Goal: Transaction & Acquisition: Purchase product/service

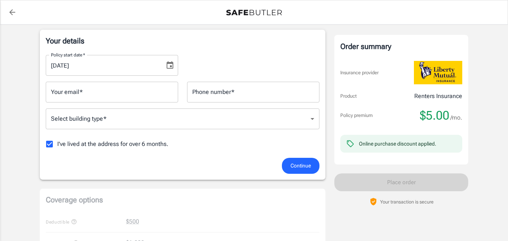
scroll to position [119, 0]
click at [50, 145] on input "I've lived at the address for over 6 months." at bounding box center [50, 144] width 16 height 16
checkbox input "false"
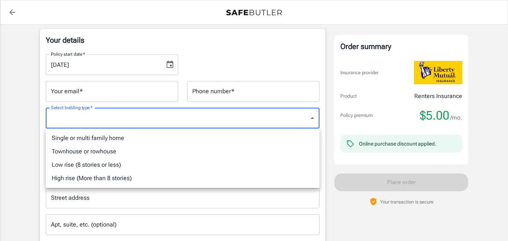
click at [241, 141] on li "Single or multi family home" at bounding box center [183, 138] width 274 height 13
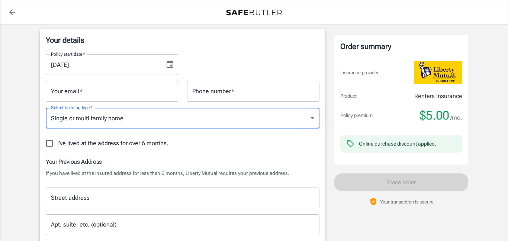
type input "singlefamily"
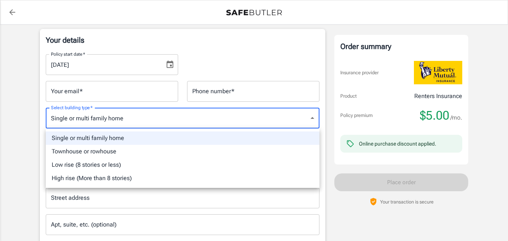
click at [313, 119] on div at bounding box center [254, 120] width 508 height 241
click at [132, 120] on div at bounding box center [254, 120] width 508 height 241
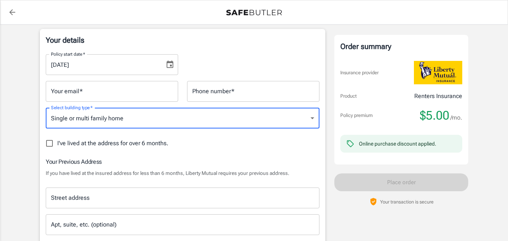
click at [132, 120] on div at bounding box center [254, 120] width 508 height 241
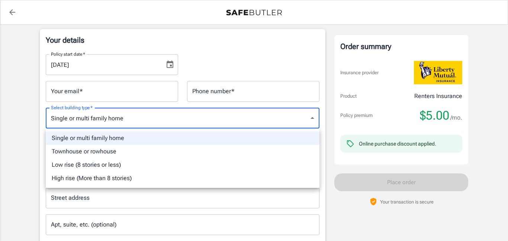
click at [132, 120] on div at bounding box center [254, 120] width 508 height 241
click at [103, 206] on div at bounding box center [254, 120] width 508 height 241
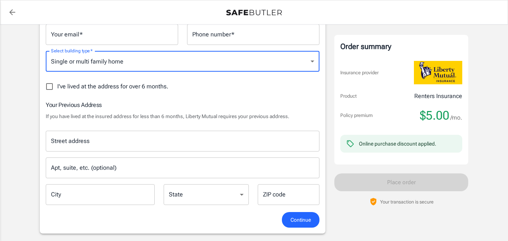
scroll to position [174, 0]
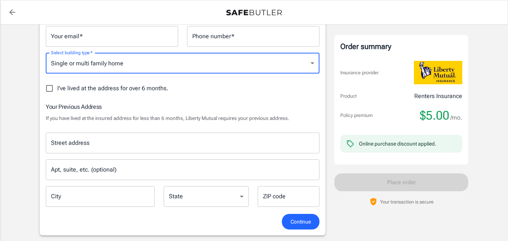
click at [311, 64] on body "Policy premium $ 5.00 /mo Liberty Mutual Renters Insurance [STREET_ADDRESS][PER…" at bounding box center [254, 233] width 508 height 814
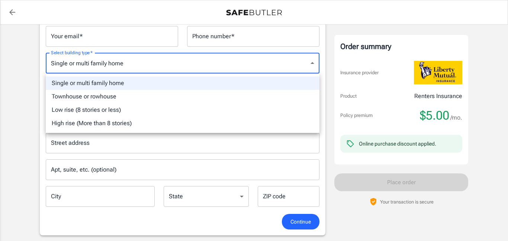
click at [311, 63] on div at bounding box center [254, 120] width 508 height 241
click at [309, 62] on body "Policy premium $ 5.00 /mo Liberty Mutual Renters Insurance [STREET_ADDRESS][PER…" at bounding box center [254, 233] width 508 height 814
click at [294, 98] on li "Townhouse or rowhouse" at bounding box center [183, 96] width 274 height 13
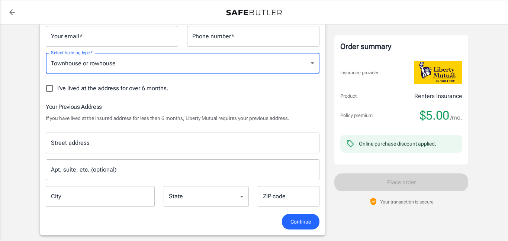
type input "townhouse"
click at [294, 98] on div "Policy start date   * [DATE] Policy start date   * Your email   * Your email   …" at bounding box center [183, 103] width 274 height 221
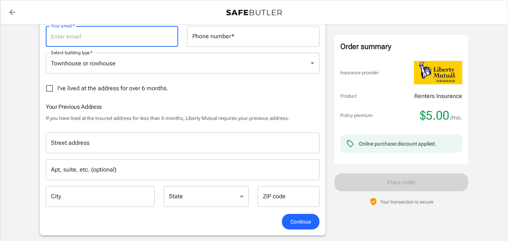
click at [138, 35] on input "Your email   *" at bounding box center [112, 36] width 132 height 21
type input "[EMAIL_ADDRESS][DOMAIN_NAME]"
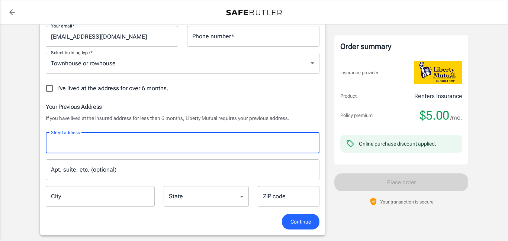
click at [72, 138] on input "Street address" at bounding box center [182, 143] width 267 height 14
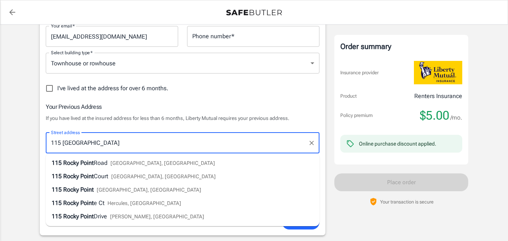
click at [106, 145] on input "115 [GEOGRAPHIC_DATA]" at bounding box center [177, 143] width 256 height 14
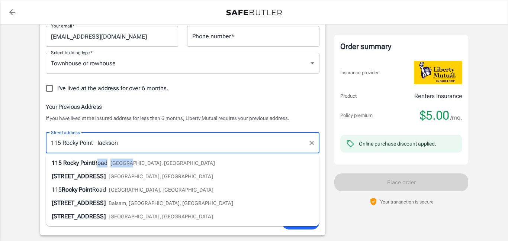
click at [100, 162] on span "Road" at bounding box center [101, 162] width 14 height 7
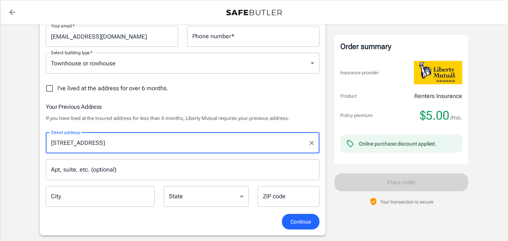
type input "[STREET_ADDRESS]"
type input "[PERSON_NAME]"
select select "GA"
type input "30233"
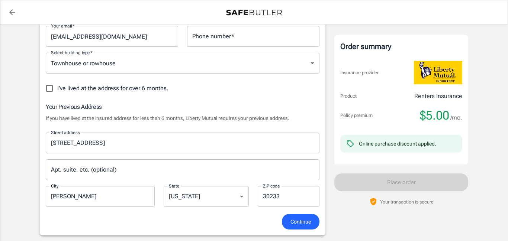
click at [299, 222] on span "Continue" at bounding box center [300, 221] width 20 height 9
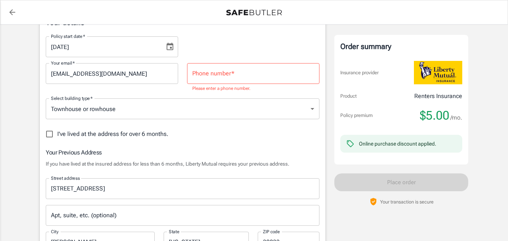
scroll to position [90, 0]
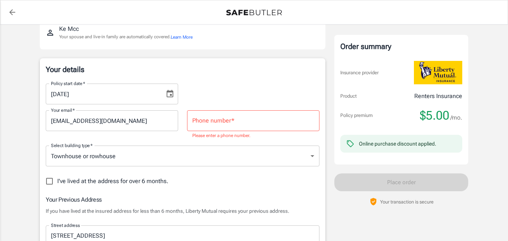
click at [230, 119] on div "Phone number   * Phone number   * Please enter a phone number." at bounding box center [253, 124] width 132 height 29
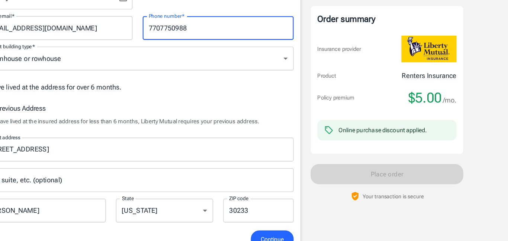
scroll to position [158, 0]
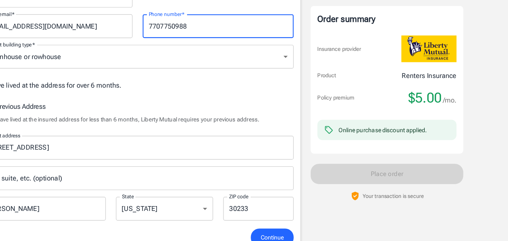
type input "7707750988"
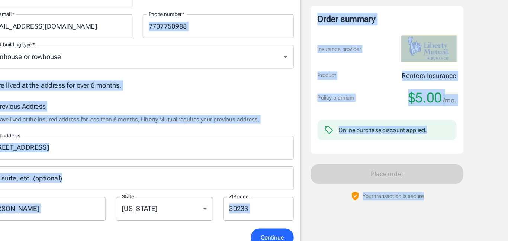
drag, startPoint x: 482, startPoint y: 75, endPoint x: 298, endPoint y: 42, distance: 186.3
click at [298, 42] on div "Policy premium $ 5.00 /mo Liberty Mutual Renters Insurance [STREET_ADDRESS][PER…" at bounding box center [254, 236] width 508 height 738
click at [422, 218] on div "Order summary Insurance provider Product Renters Insurance Policy premium $5.00…" at bounding box center [401, 236] width 134 height 720
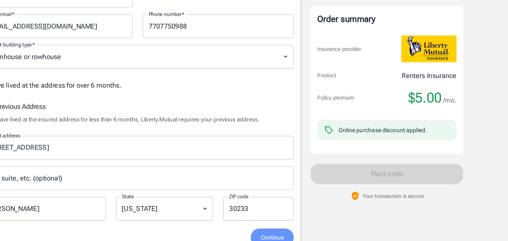
click at [312, 234] on button "Continue" at bounding box center [301, 238] width 38 height 16
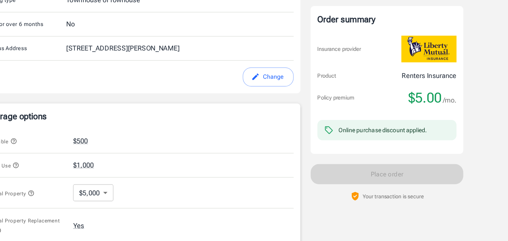
scroll to position [236, 0]
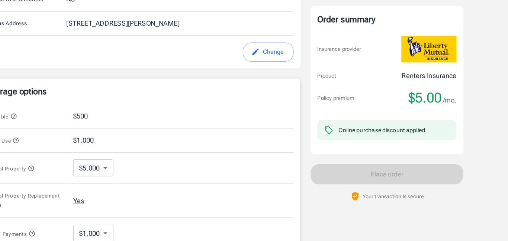
drag, startPoint x: 169, startPoint y: 201, endPoint x: 218, endPoint y: 214, distance: 50.9
click at [218, 214] on div "Personal Property Replacement Cost Yes" at bounding box center [183, 206] width 274 height 30
drag, startPoint x: 218, startPoint y: 214, endPoint x: 232, endPoint y: 213, distance: 14.2
click at [232, 213] on div "Personal Property Replacement Cost Yes" at bounding box center [183, 206] width 274 height 30
drag, startPoint x: 470, startPoint y: 45, endPoint x: 501, endPoint y: 48, distance: 30.6
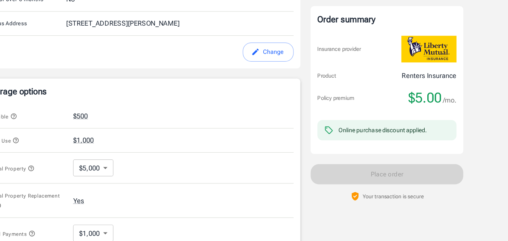
click at [501, 48] on div "Policy premium $ 5.00 /mo Liberty Mutual Renters Insurance [STREET_ADDRESS][PER…" at bounding box center [254, 115] width 508 height 654
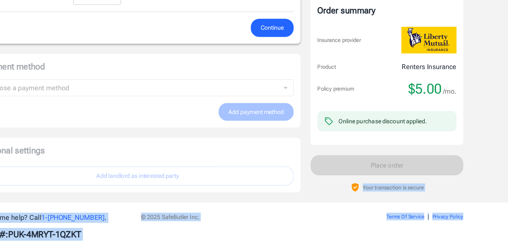
scroll to position [490, 0]
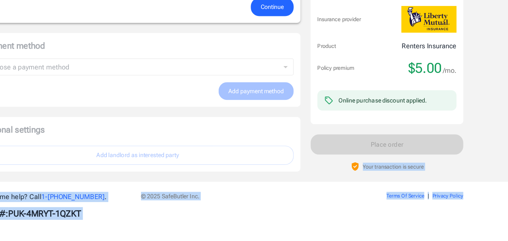
drag, startPoint x: 361, startPoint y: 238, endPoint x: 454, endPoint y: 233, distance: 93.1
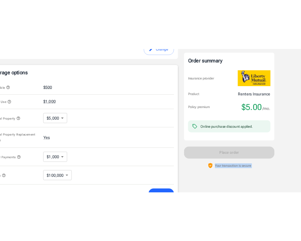
scroll to position [296, 0]
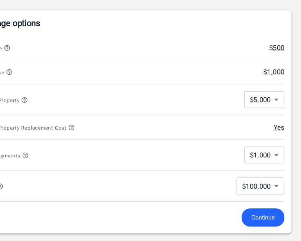
drag, startPoint x: 295, startPoint y: 95, endPoint x: 365, endPoint y: 94, distance: 69.5
click at [301, 94] on html "Policy premium $ 5.00 /mo Liberty Mutual Renters Insurance [STREET_ADDRESS][PER…" at bounding box center [150, 184] width 301 height 961
drag, startPoint x: 100, startPoint y: 221, endPoint x: 76, endPoint y: 229, distance: 25.7
click at [76, 229] on div "Coverage options Deductible $500 Loss of Use $1,000 Personal Property $5,000 50…" at bounding box center [151, 137] width 284 height 196
